Goal: Task Accomplishment & Management: Use online tool/utility

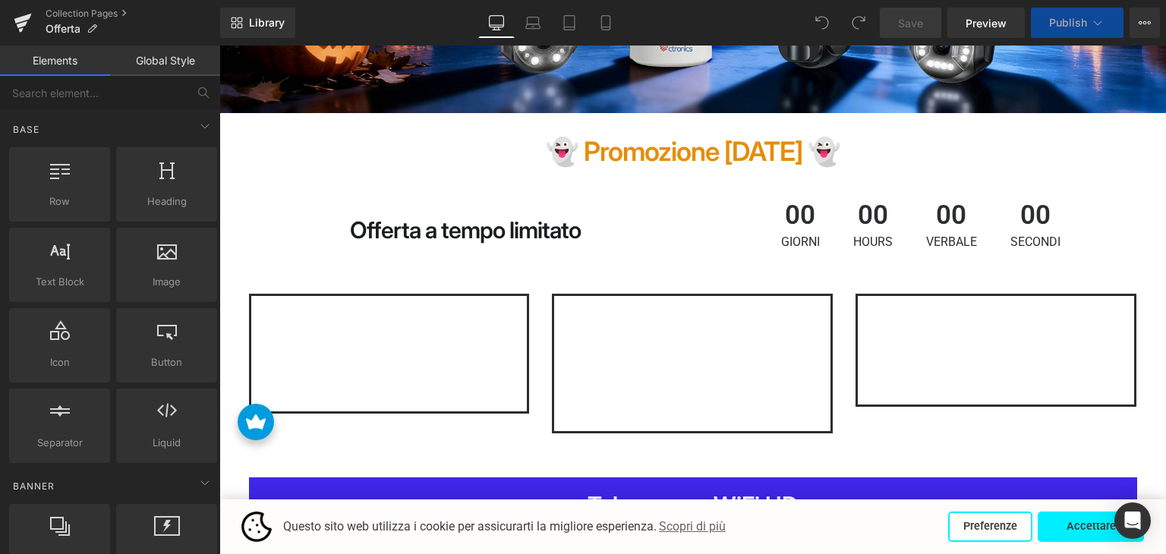
scroll to position [455, 0]
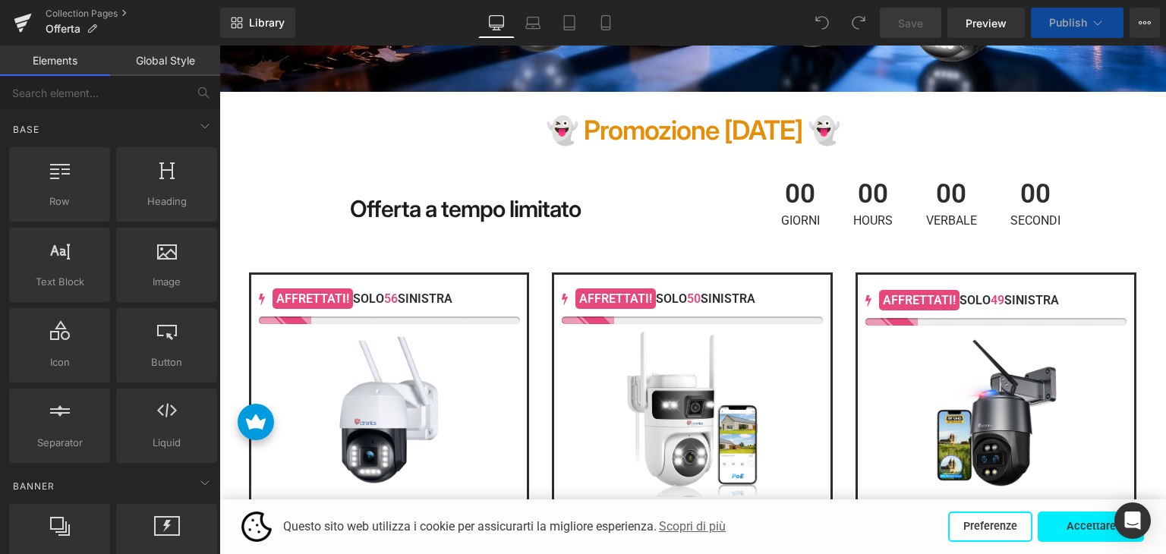
click at [819, 194] on div "00 Giorni" at bounding box center [800, 203] width 69 height 77
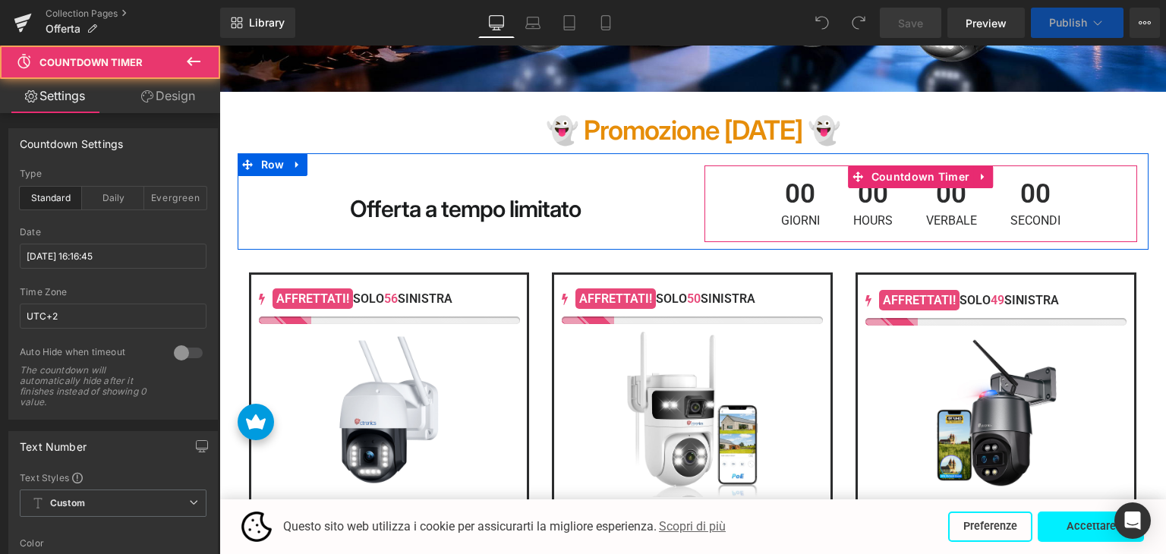
click at [828, 206] on div "00 Giorni" at bounding box center [800, 203] width 69 height 77
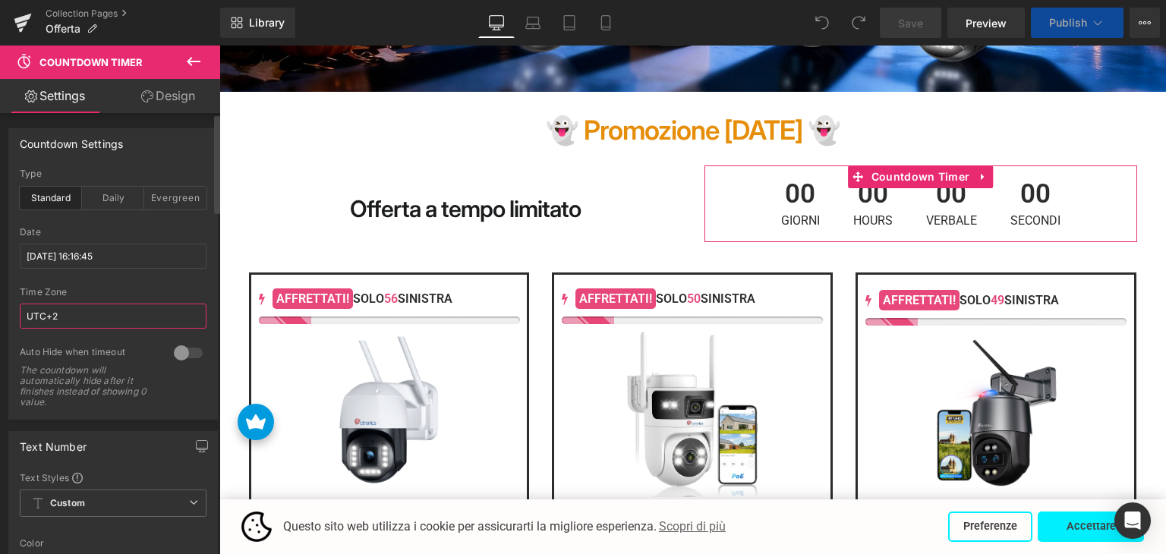
click at [103, 310] on input "UTC+2" at bounding box center [113, 316] width 187 height 25
click at [140, 257] on input "[DATE] 16:16:45" at bounding box center [113, 256] width 187 height 25
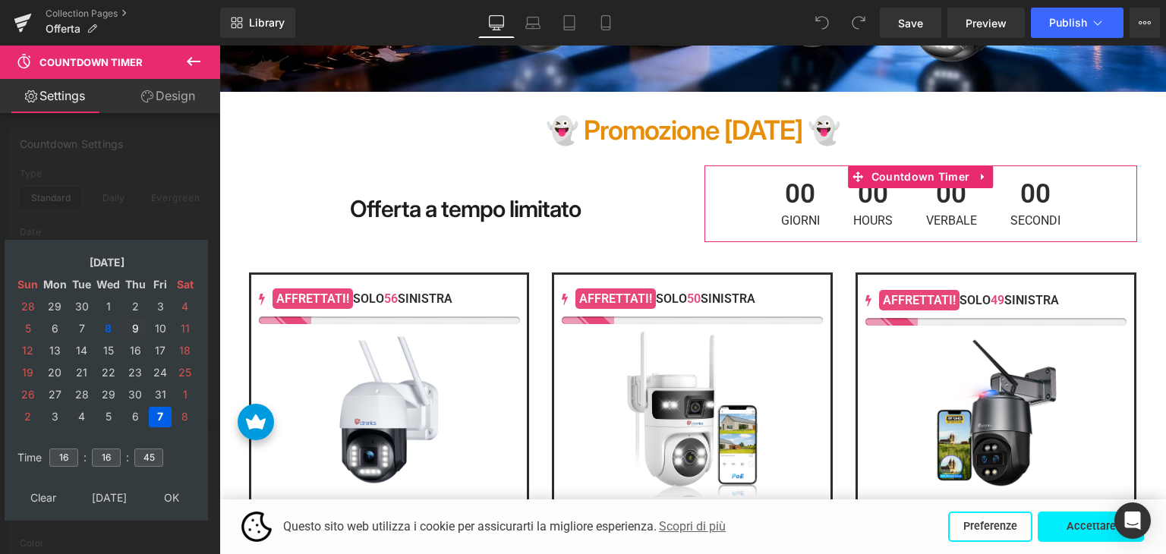
click at [131, 326] on td "9" at bounding box center [135, 329] width 24 height 20
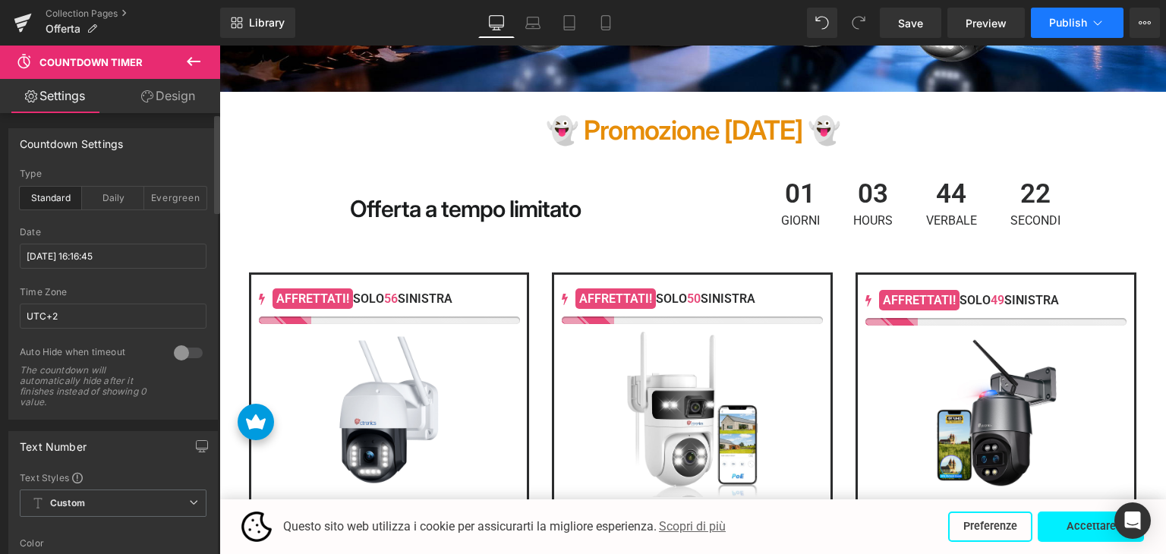
click at [1066, 24] on span "Publish" at bounding box center [1068, 23] width 38 height 12
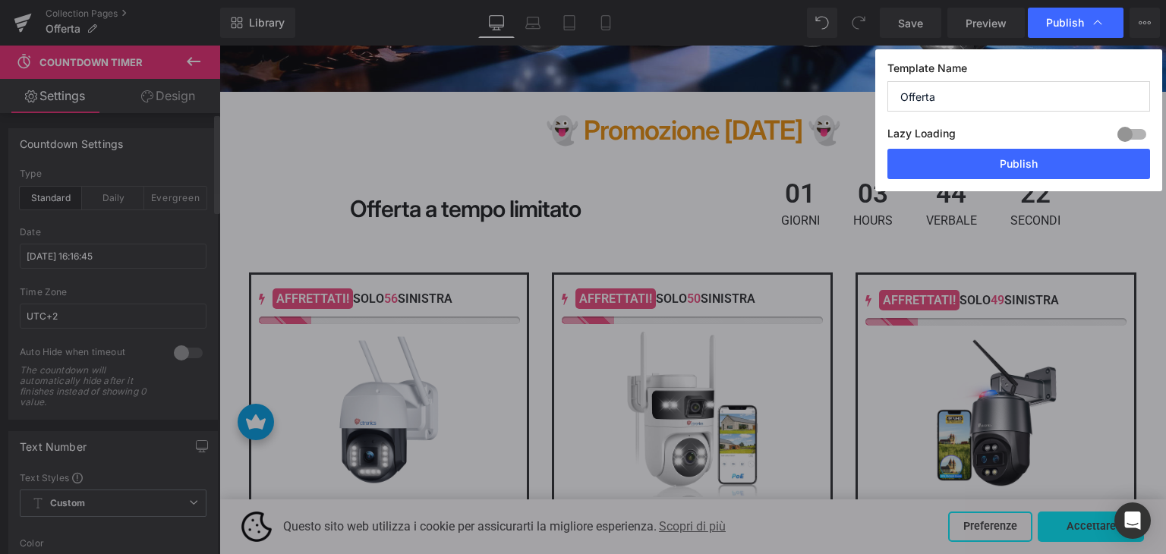
click at [1011, 146] on div "Lazy Loading Build Upgrade plan to unlock" at bounding box center [1018, 136] width 263 height 25
drag, startPoint x: 1008, startPoint y: 165, endPoint x: 747, endPoint y: 101, distance: 268.7
click at [1008, 165] on button "Publish" at bounding box center [1018, 164] width 263 height 30
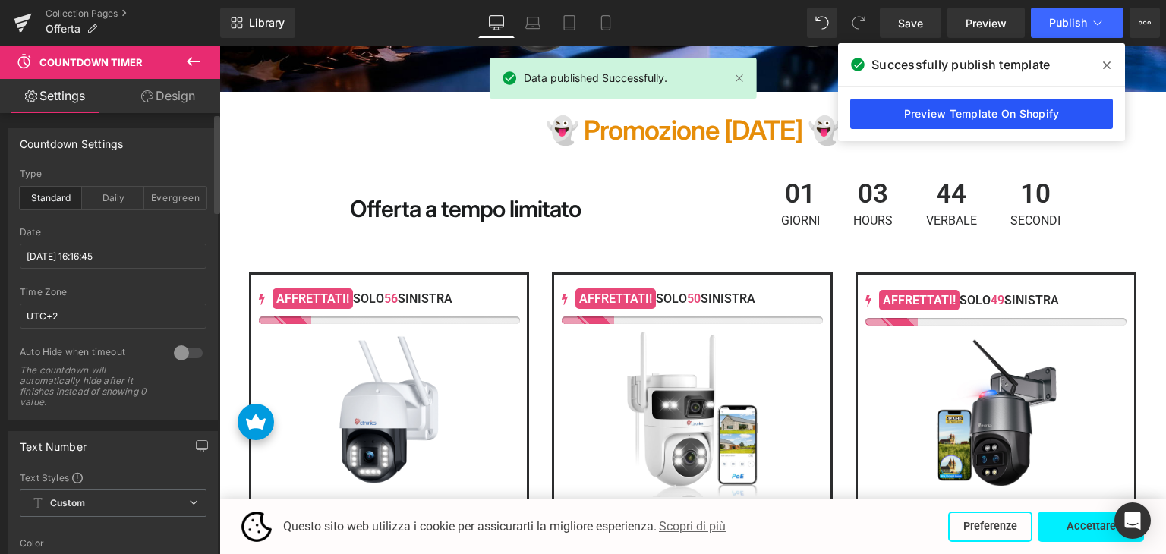
click at [910, 119] on link "Preview Template On Shopify" at bounding box center [981, 114] width 263 height 30
